Goal: Task Accomplishment & Management: Complete application form

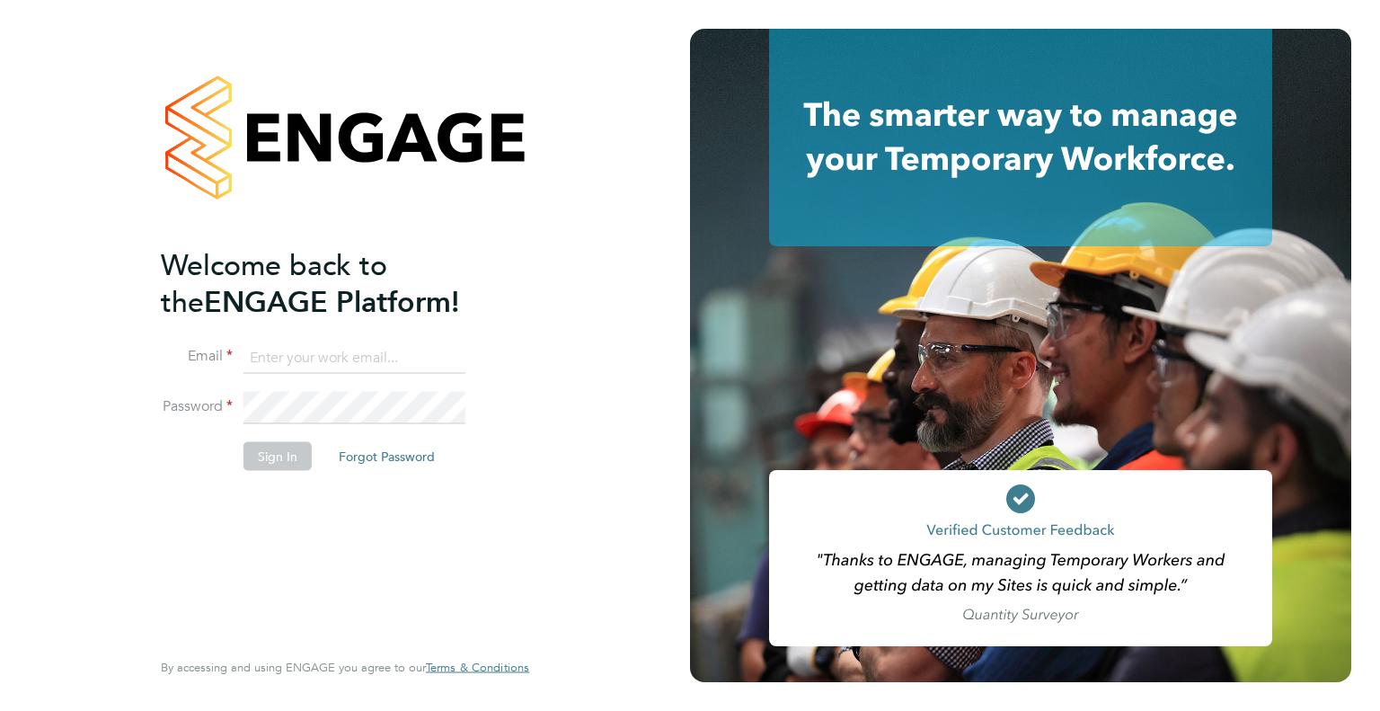
type input "tommie.ferry@buildrec.com"
click at [275, 472] on li "Sign In Forgot Password" at bounding box center [336, 464] width 350 height 47
click at [273, 460] on button "Sign In" at bounding box center [278, 455] width 68 height 29
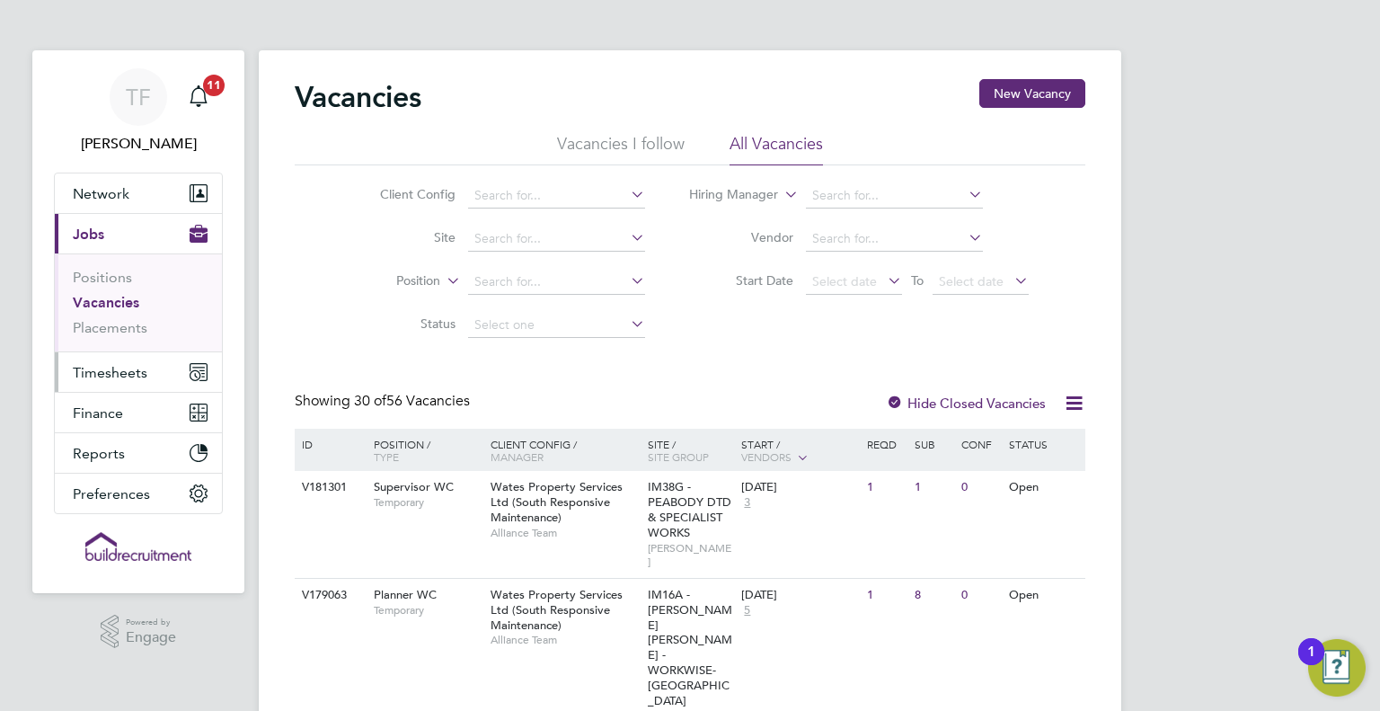
click at [104, 375] on span "Timesheets" at bounding box center [110, 372] width 75 height 17
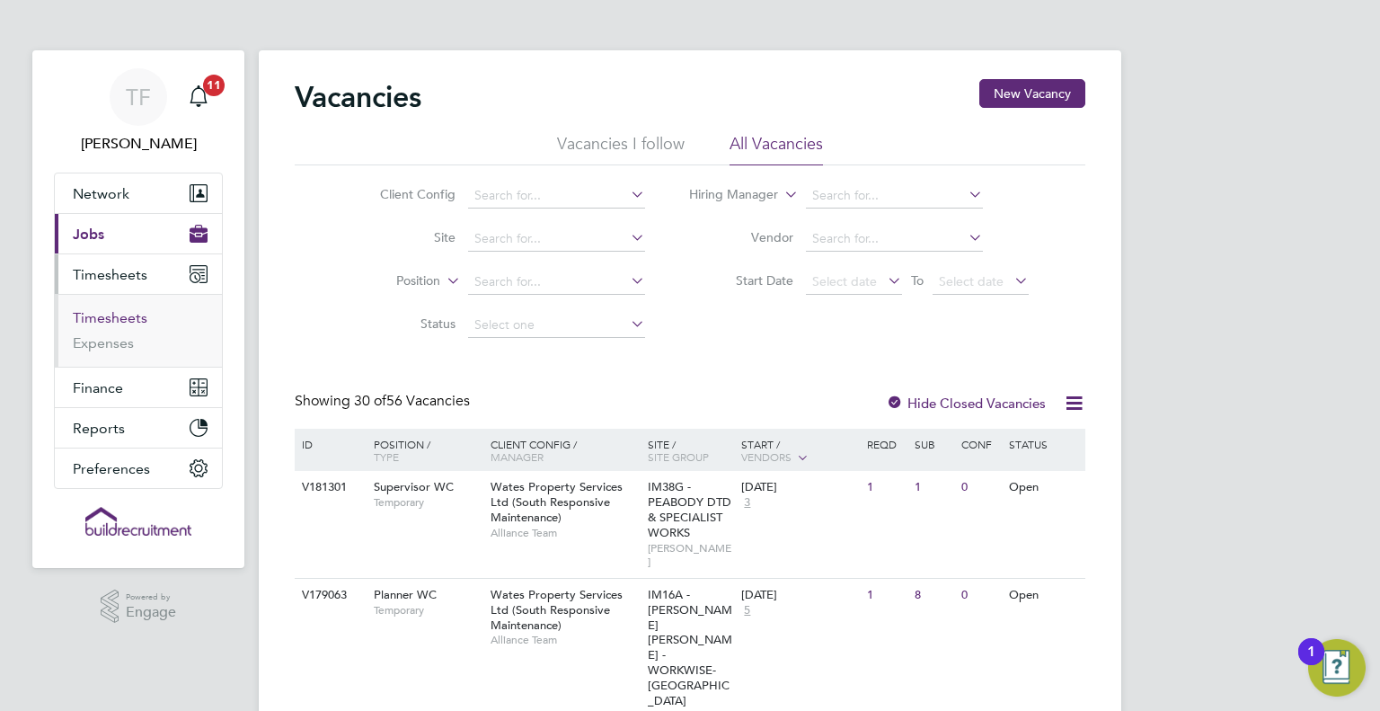
click at [101, 314] on link "Timesheets" at bounding box center [110, 317] width 75 height 17
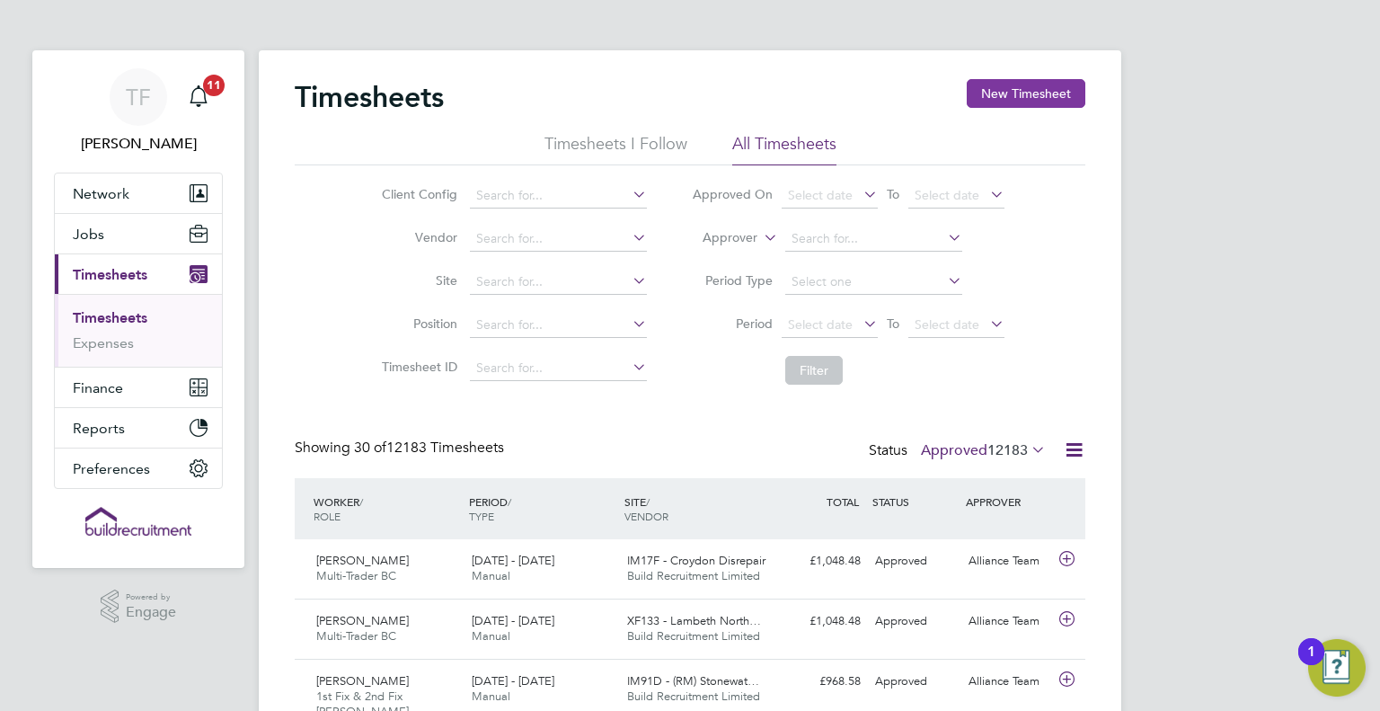
click at [1036, 89] on button "New Timesheet" at bounding box center [1026, 93] width 119 height 29
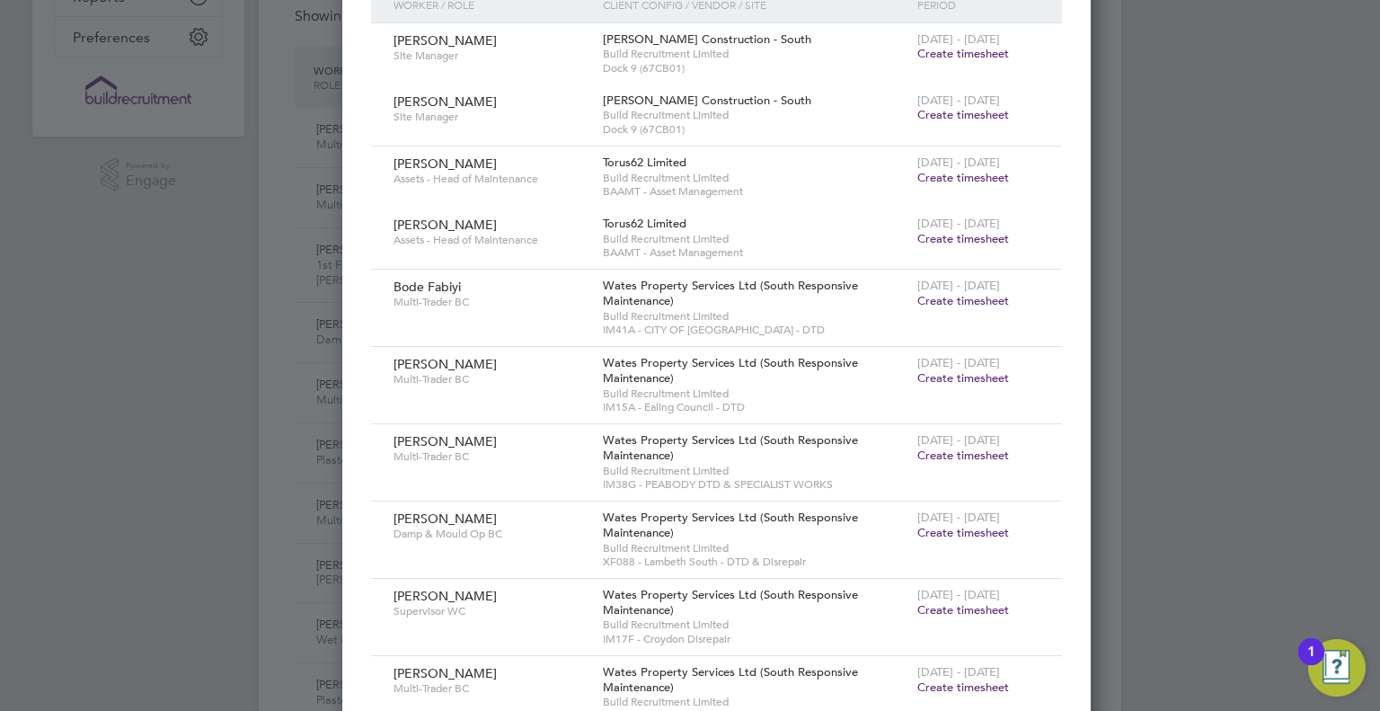
click at [931, 614] on span "Create timesheet" at bounding box center [964, 609] width 92 height 15
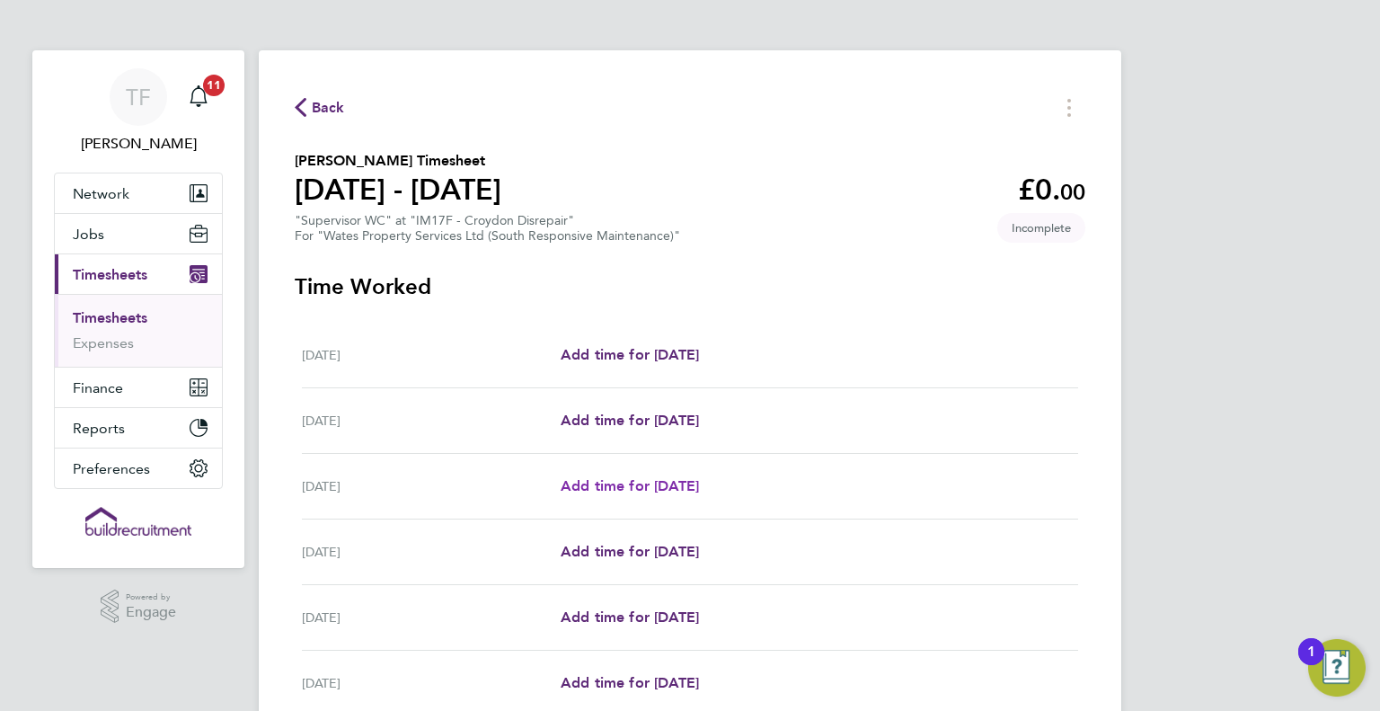
click at [625, 488] on span "Add time for Mon 22 Sep" at bounding box center [630, 485] width 138 height 17
select select "30"
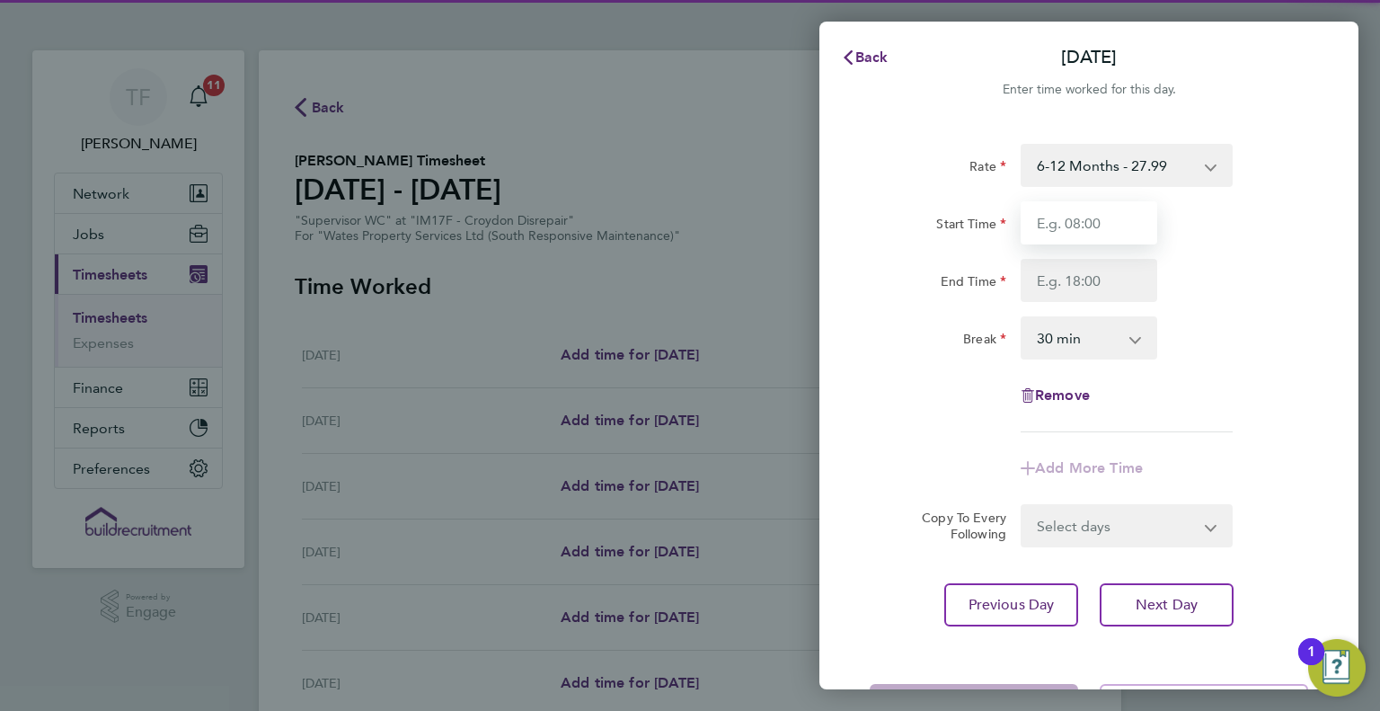
click at [1133, 223] on input "Start Time" at bounding box center [1089, 222] width 137 height 43
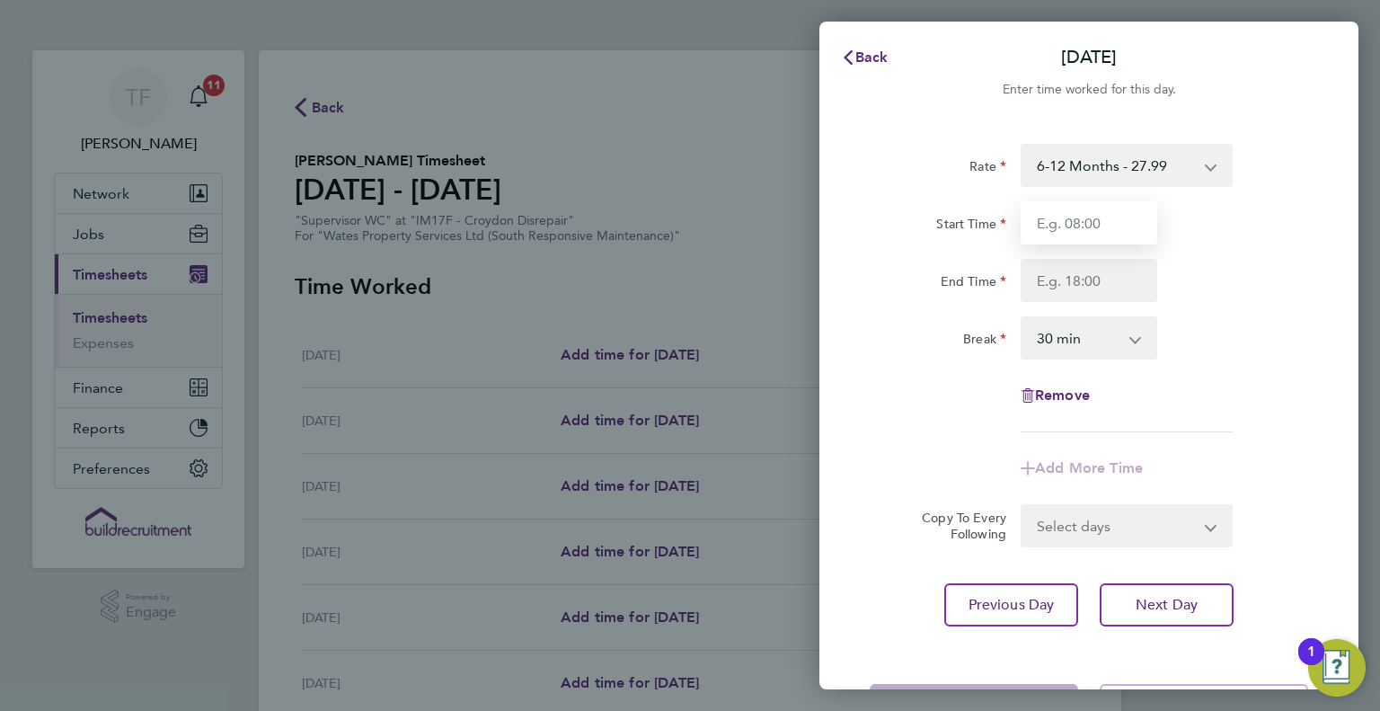
type input "08:00"
click at [1051, 285] on input "End Time" at bounding box center [1089, 280] width 137 height 43
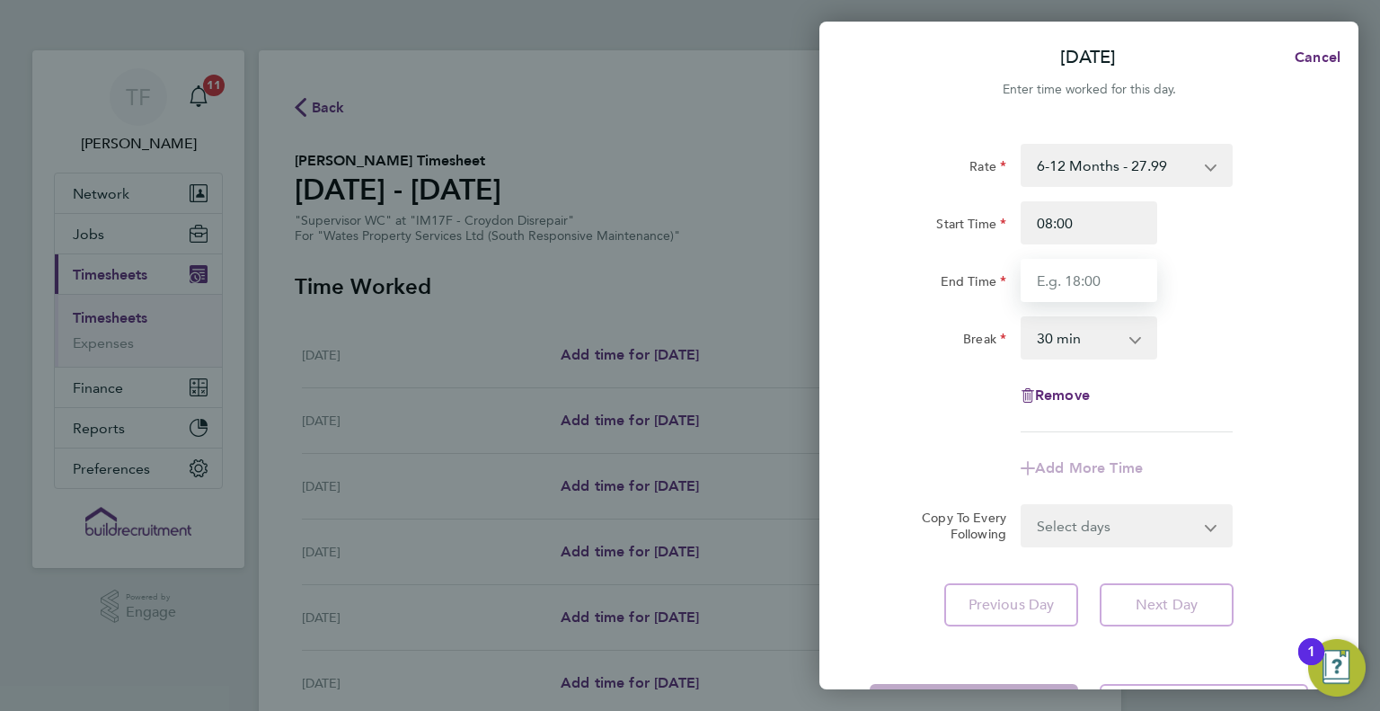
type input "17:00"
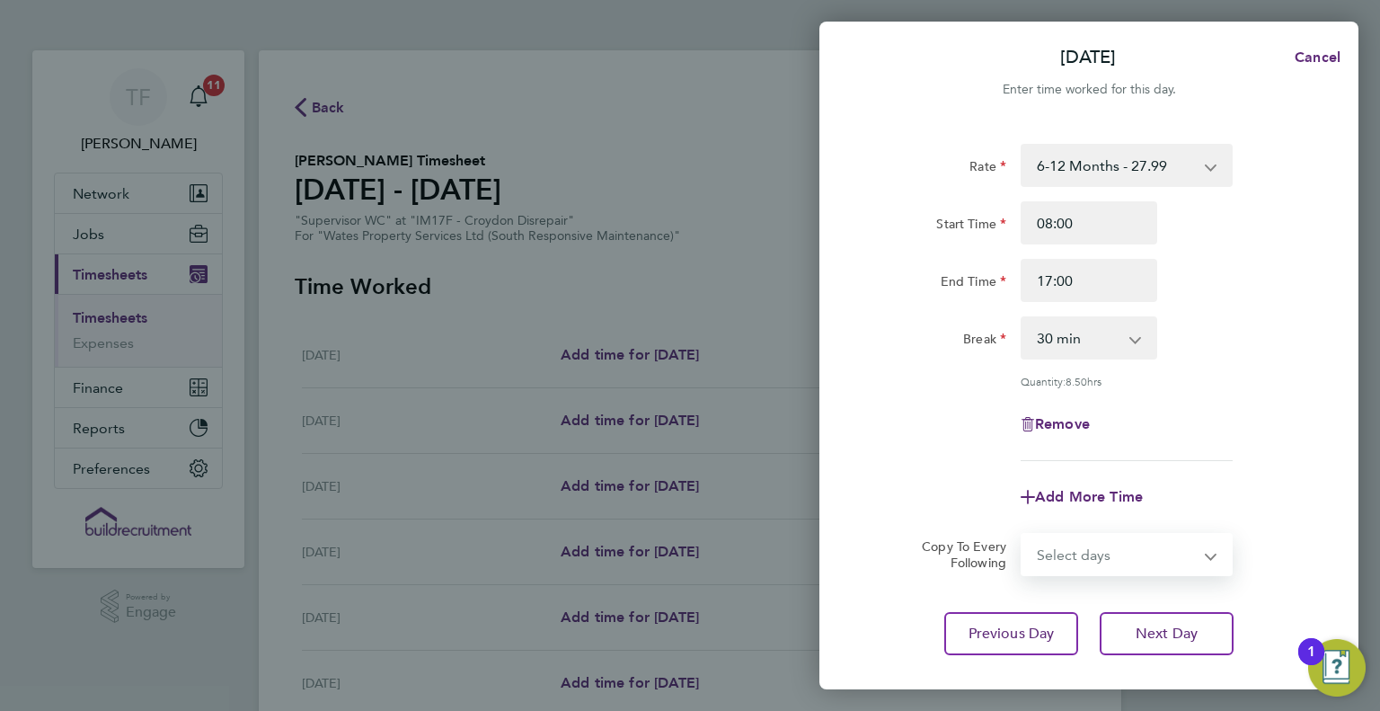
click at [1141, 527] on form "Rate 6-12 Months - 27.99 Start Time 08:00 End Time 17:00 Break 0 min 15 min 30 …" at bounding box center [1089, 360] width 439 height 432
select select "DAY"
click at [1023, 535] on select "Select days Day Tuesday Wednesday Thursday Friday" at bounding box center [1117, 555] width 189 height 40
select select "2025-09-26"
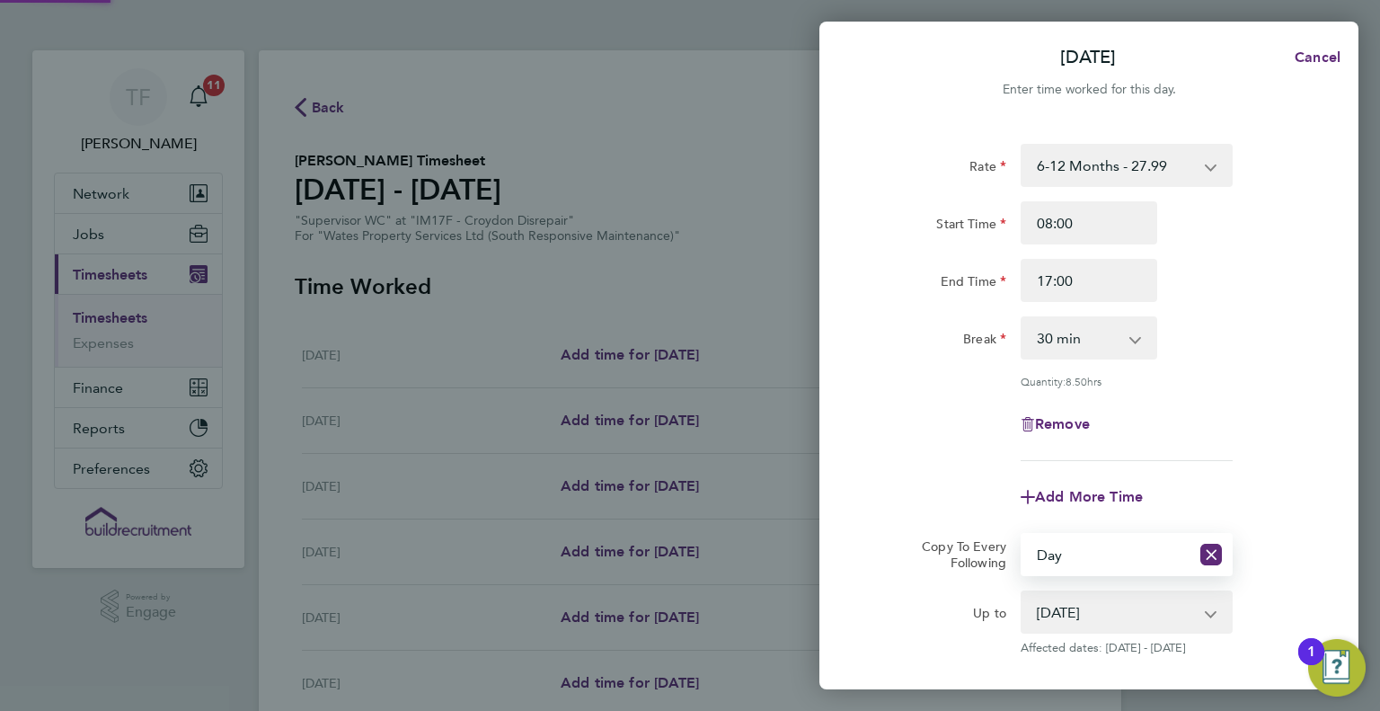
click at [1190, 475] on div "Add More Time" at bounding box center [1089, 496] width 453 height 43
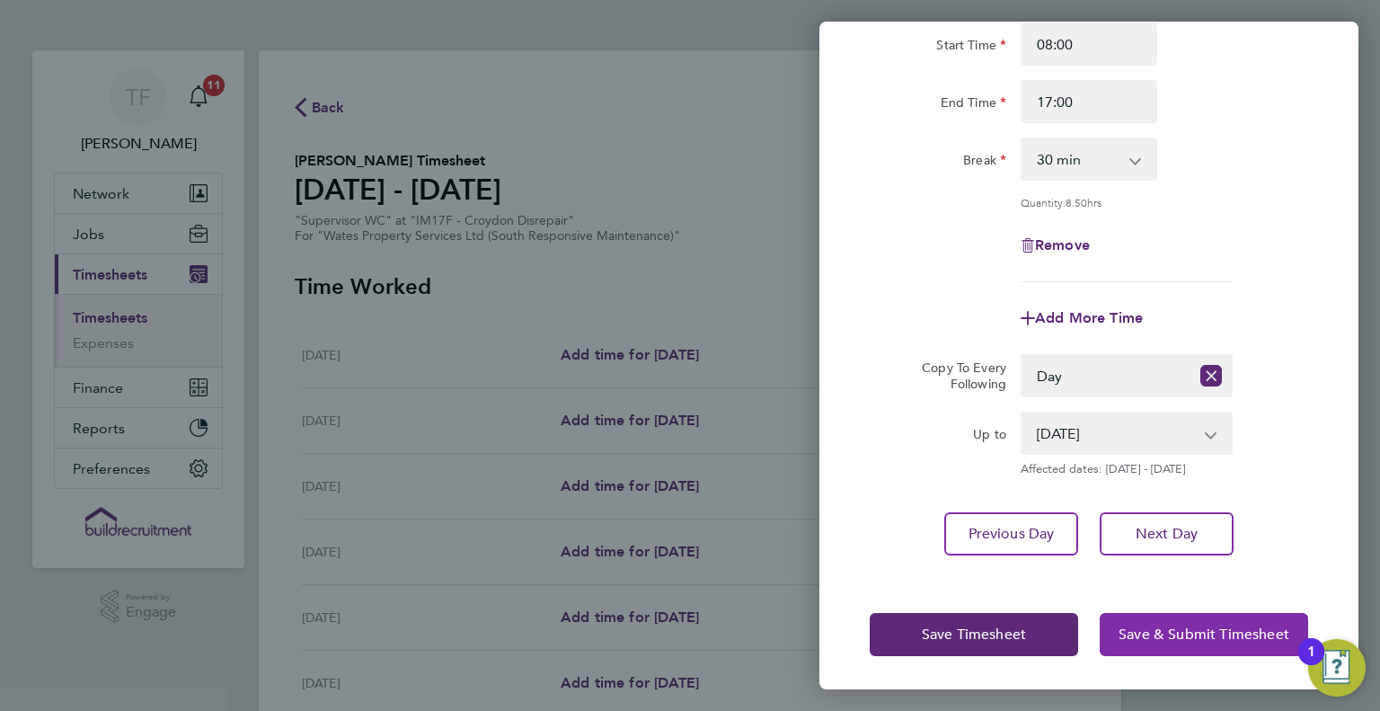
click at [1159, 635] on span "Save & Submit Timesheet" at bounding box center [1204, 635] width 171 height 18
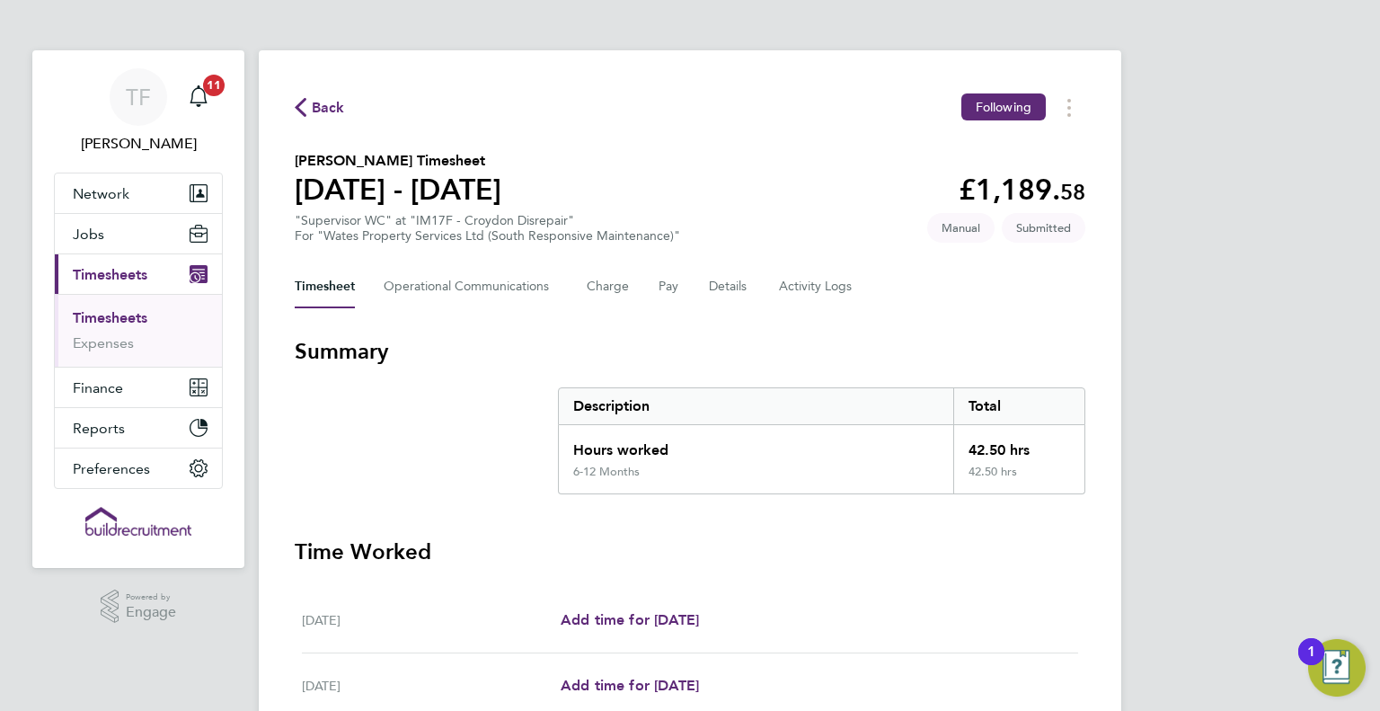
click at [318, 107] on span "Back" at bounding box center [328, 108] width 33 height 22
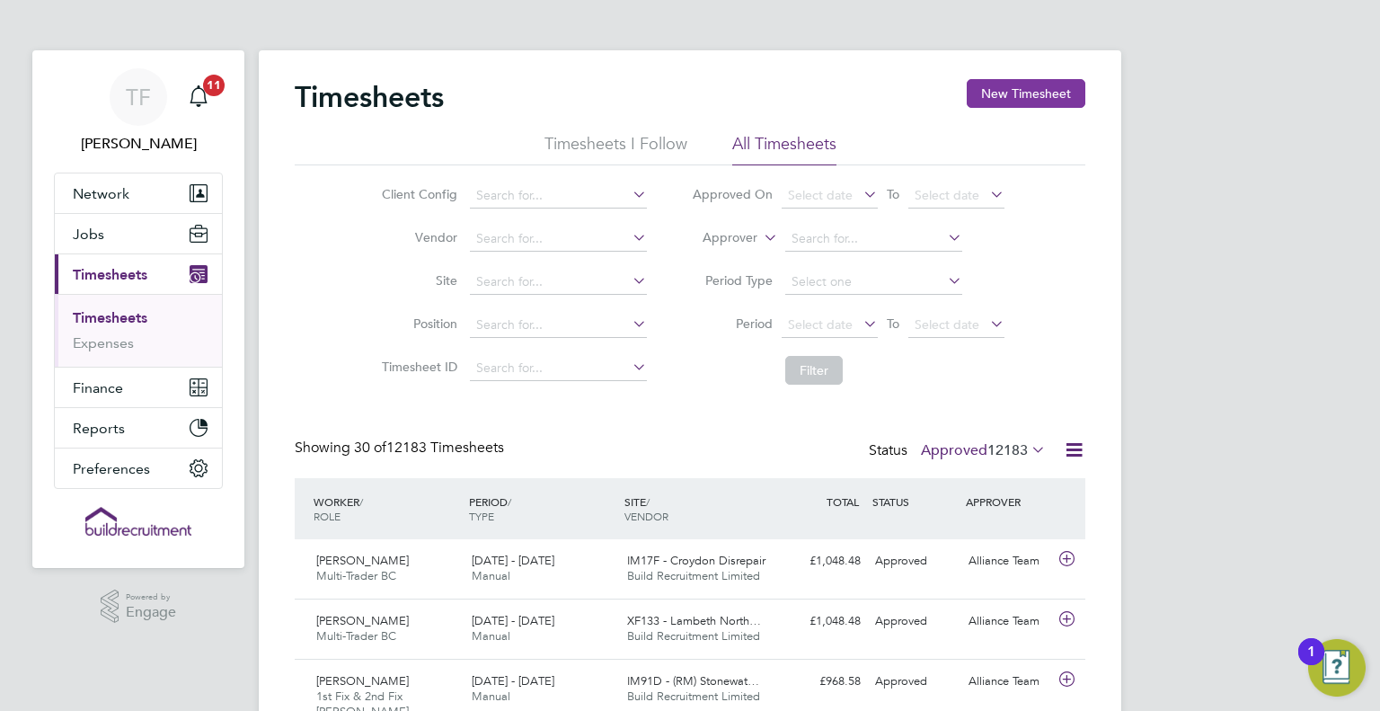
click at [1009, 98] on button "New Timesheet" at bounding box center [1026, 93] width 119 height 29
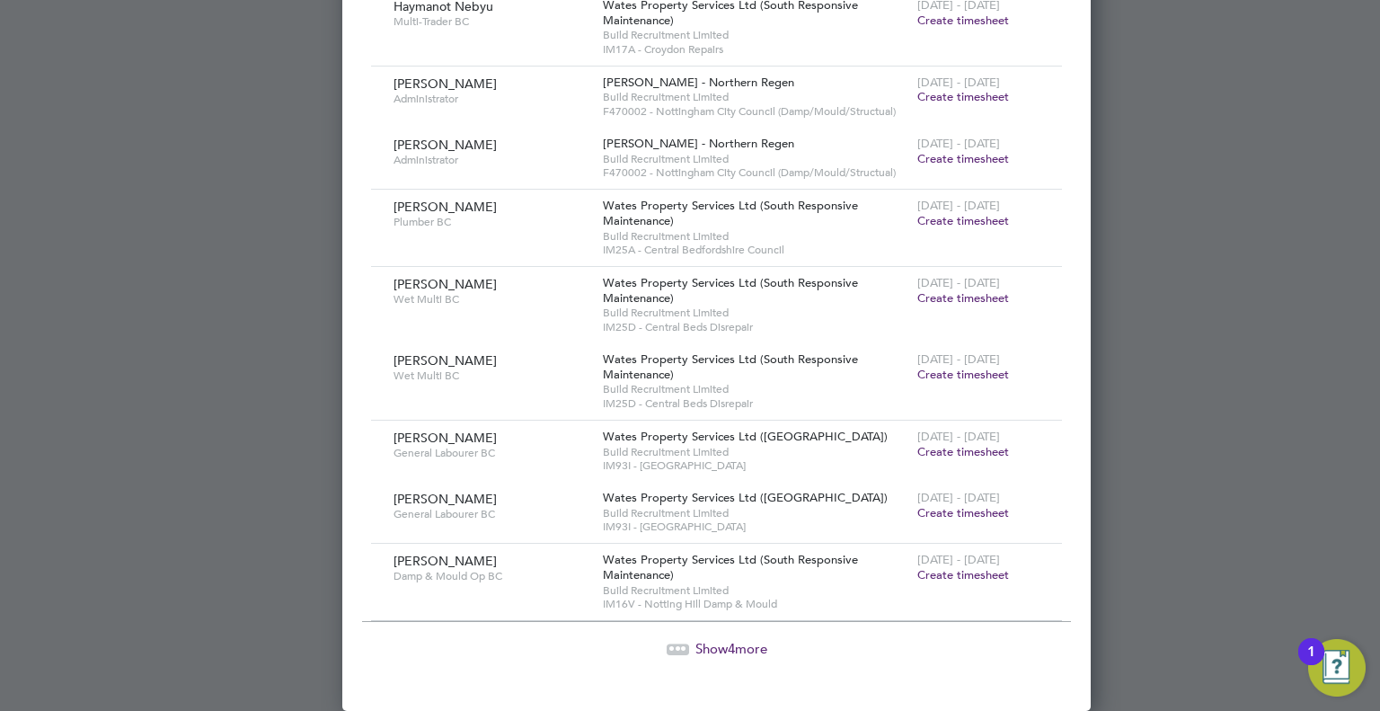
click at [711, 652] on span "Show 4 more" at bounding box center [732, 648] width 72 height 17
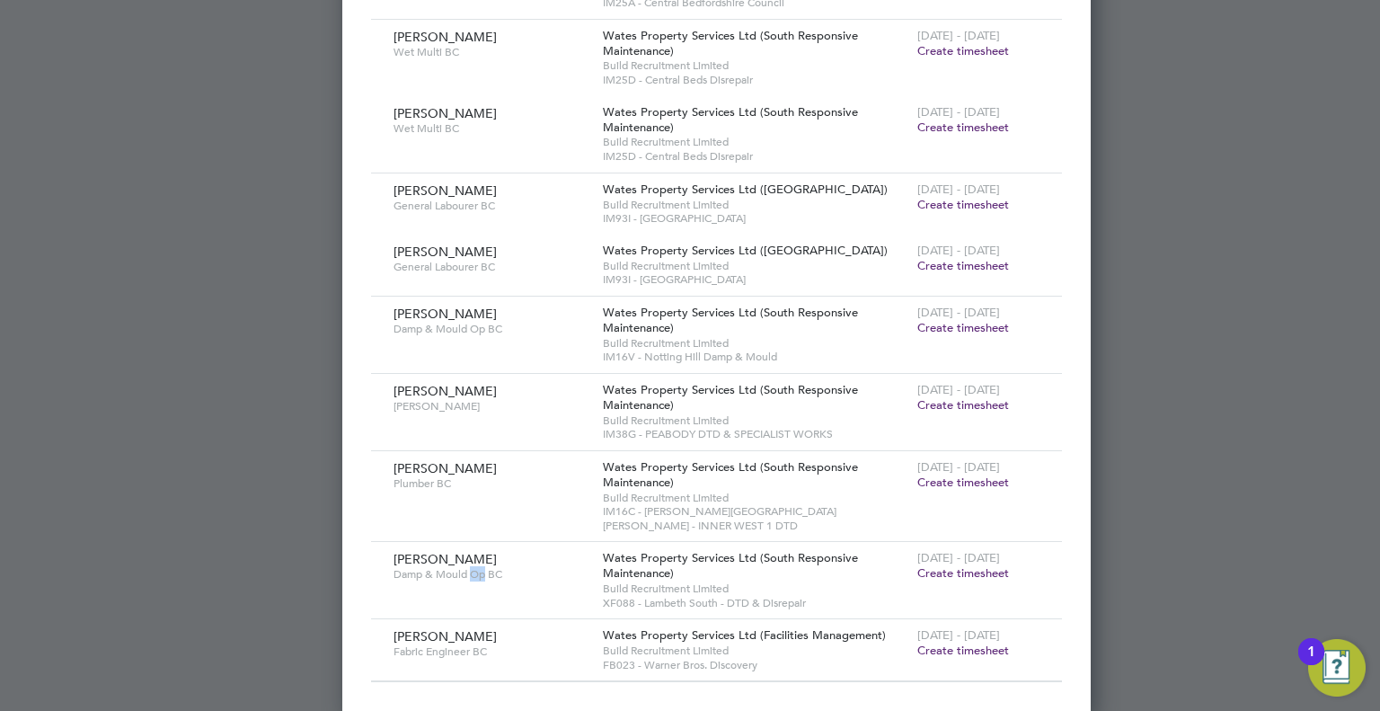
click at [476, 579] on div "Elijah Fenton Damp & Mould Op BC" at bounding box center [493, 566] width 209 height 49
